Goal: Ask a question

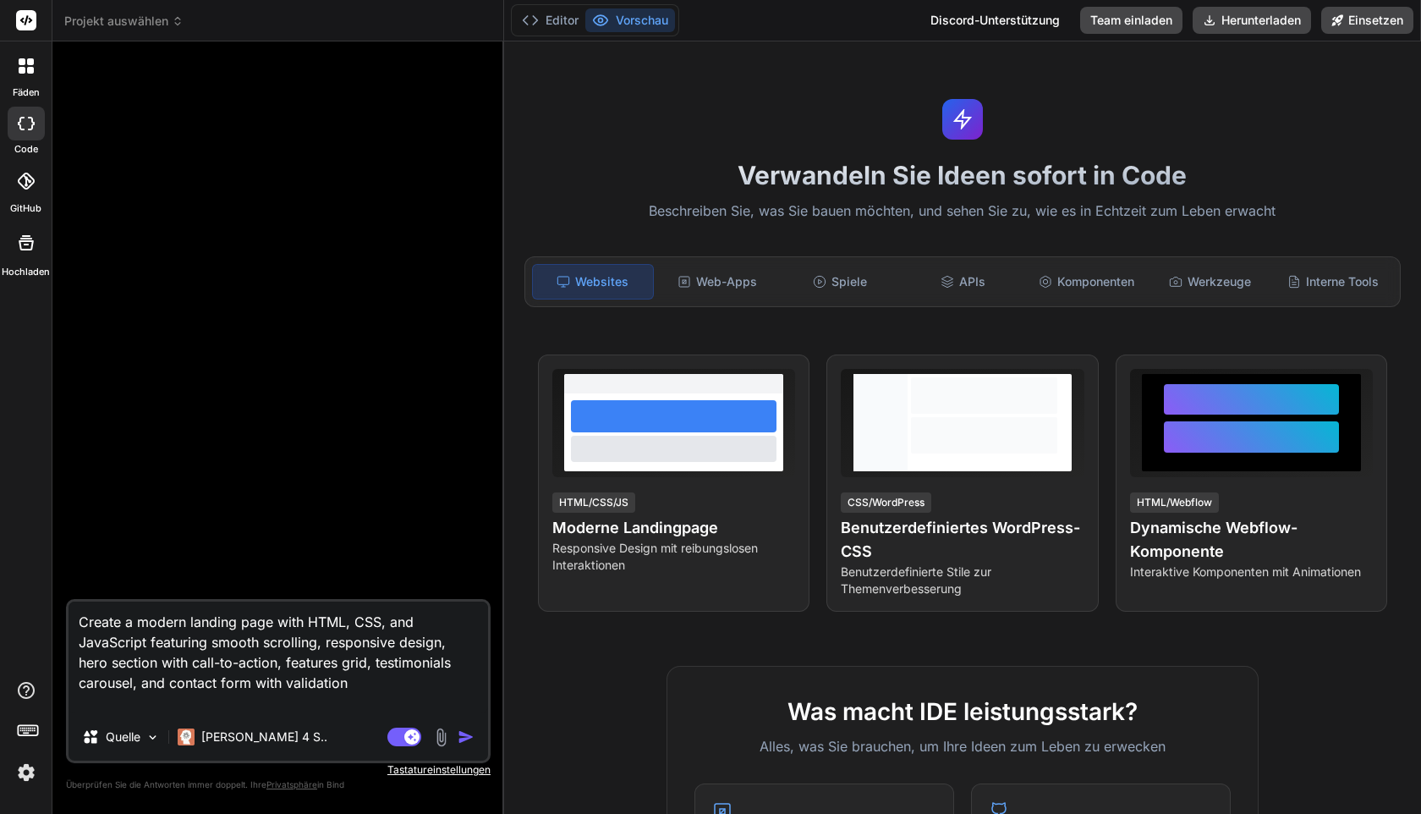
click at [466, 732] on img "button" at bounding box center [466, 736] width 17 height 17
type textarea "x"
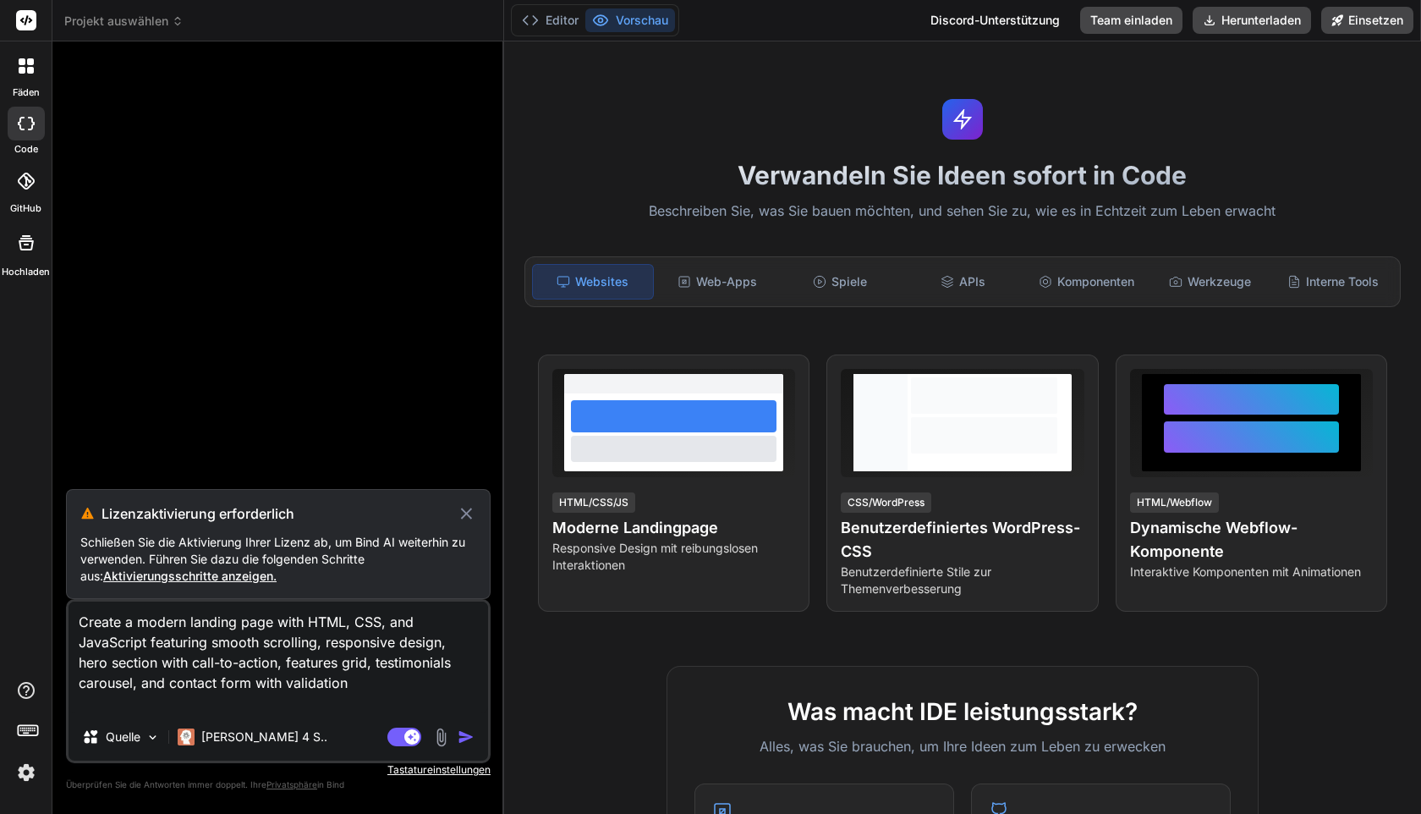
click at [27, 773] on img at bounding box center [26, 772] width 29 height 29
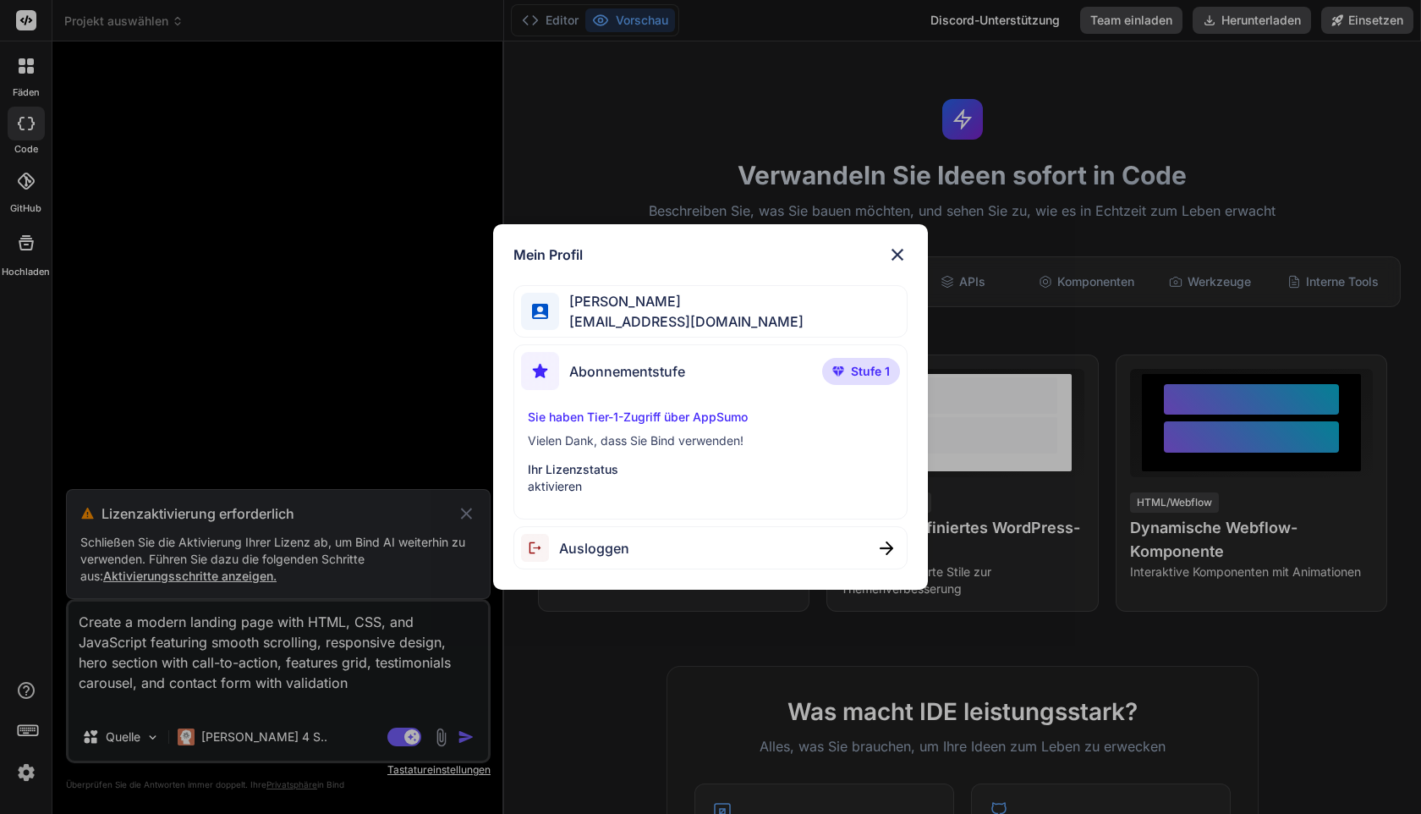
click at [905, 250] on img at bounding box center [897, 254] width 20 height 20
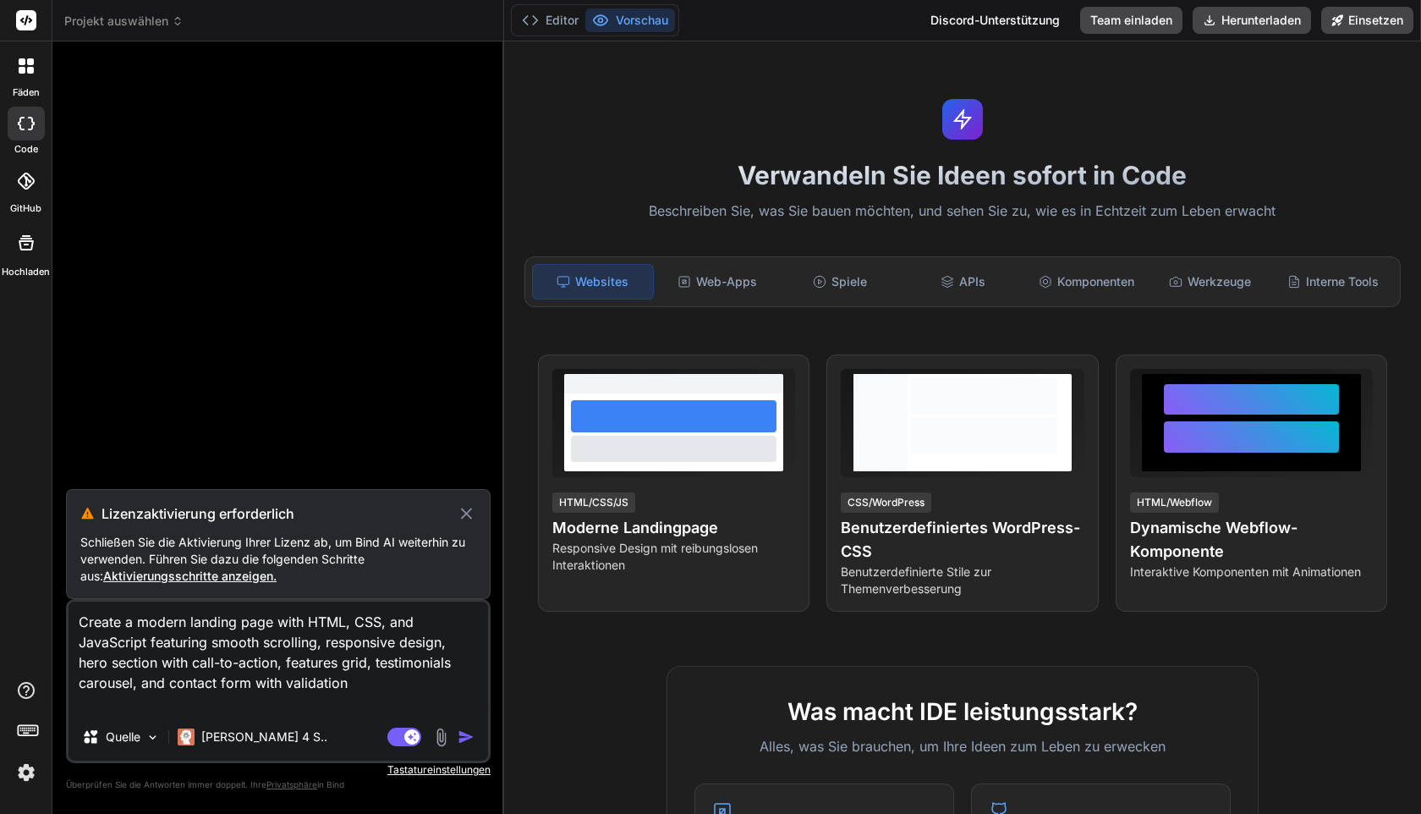
click at [473, 728] on img "button" at bounding box center [466, 736] width 17 height 17
